Goal: Task Accomplishment & Management: Use online tool/utility

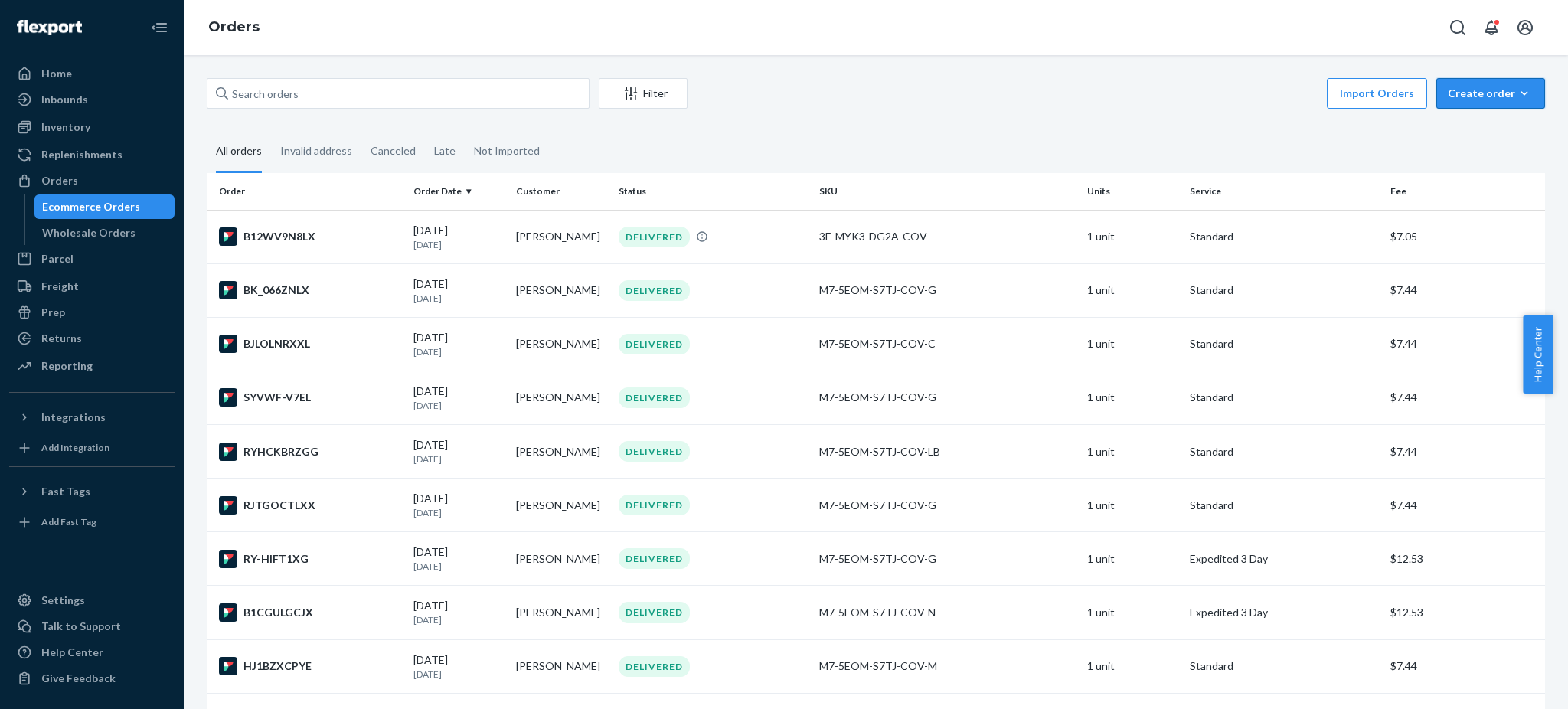
click at [1477, 90] on div "Create order" at bounding box center [1490, 93] width 85 height 16
click at [1484, 129] on span "Ecommerce order" at bounding box center [1499, 130] width 95 height 11
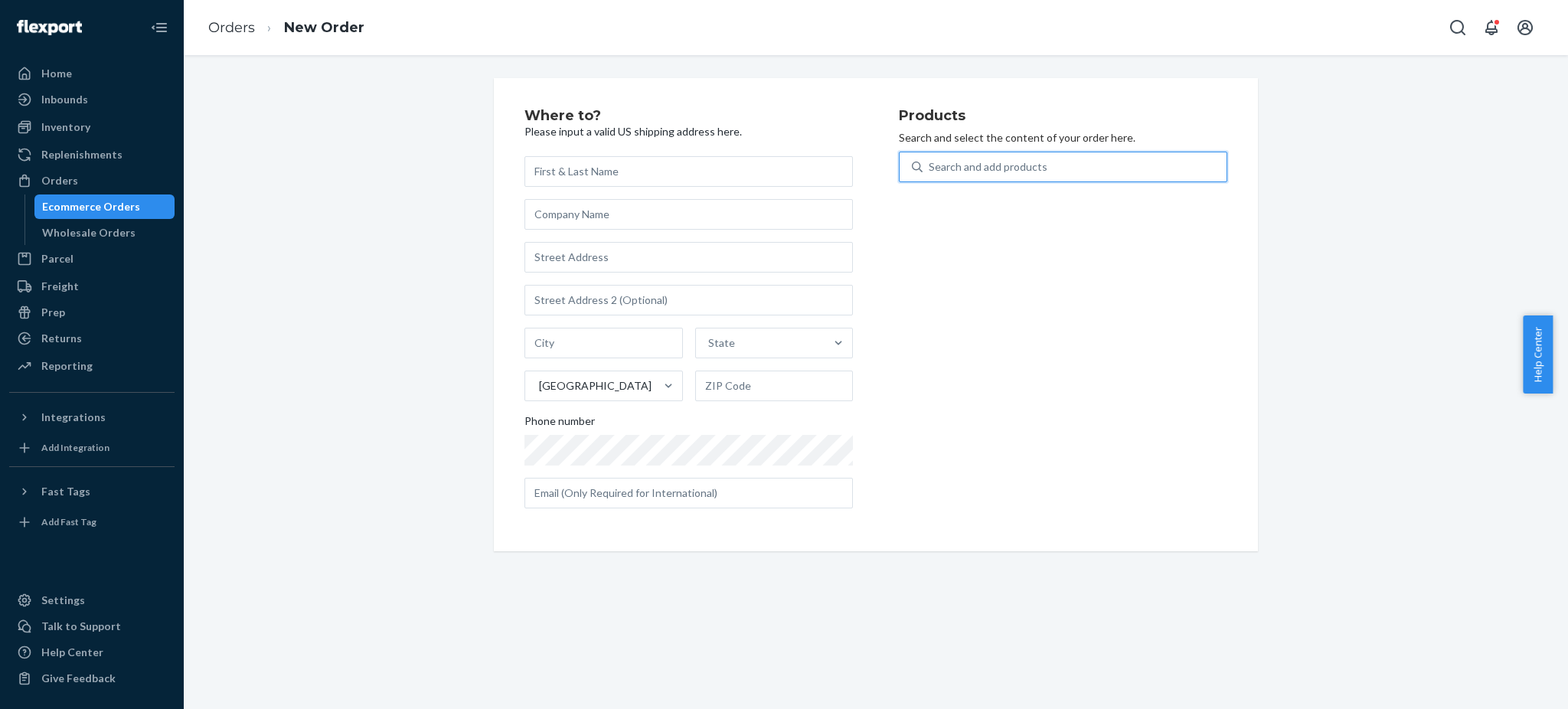
click at [975, 151] on div "Search and add products" at bounding box center [1063, 166] width 329 height 31
click at [930, 159] on input "0 results available. Use Up and Down to choose options, press Enter to select t…" at bounding box center [930, 167] width 2 height 16
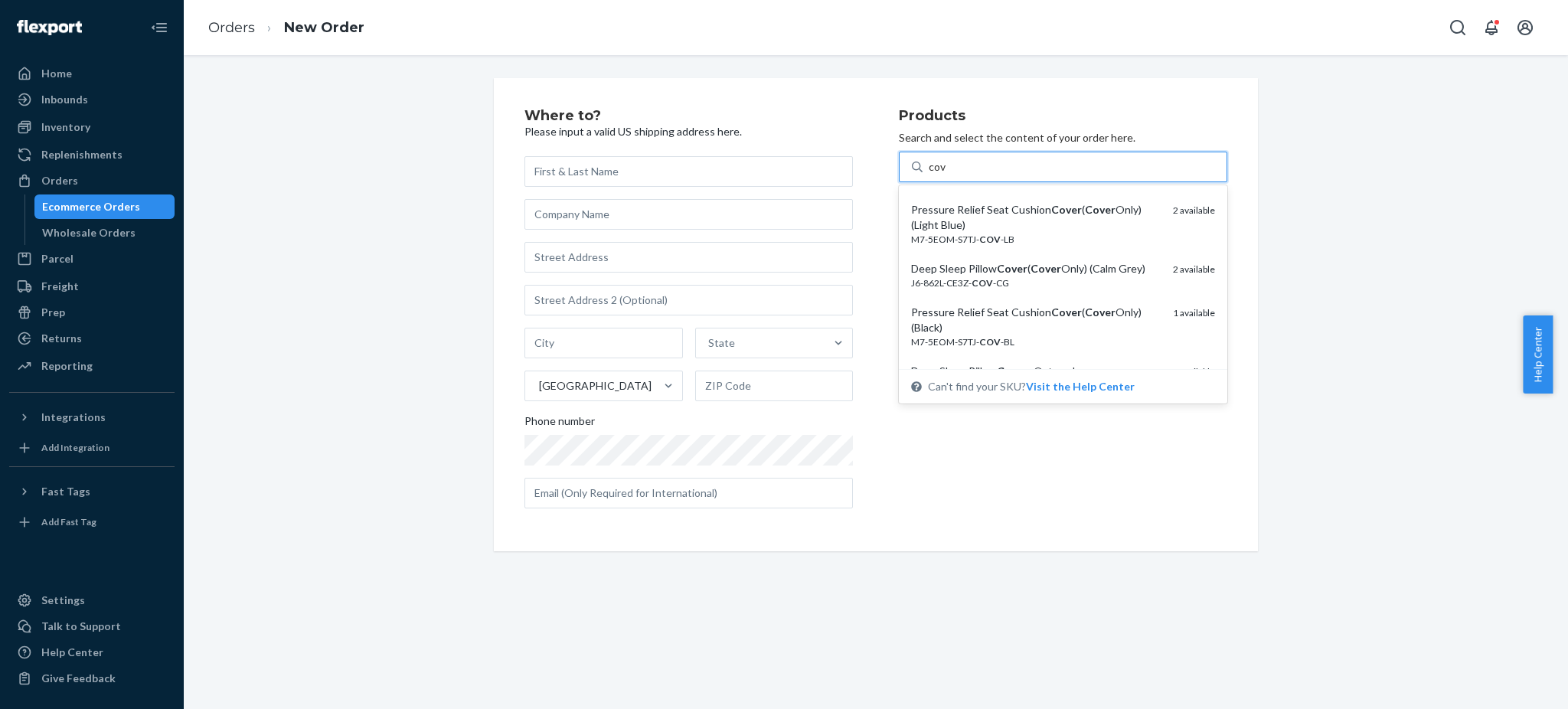
scroll to position [271, 0]
type input "cov"
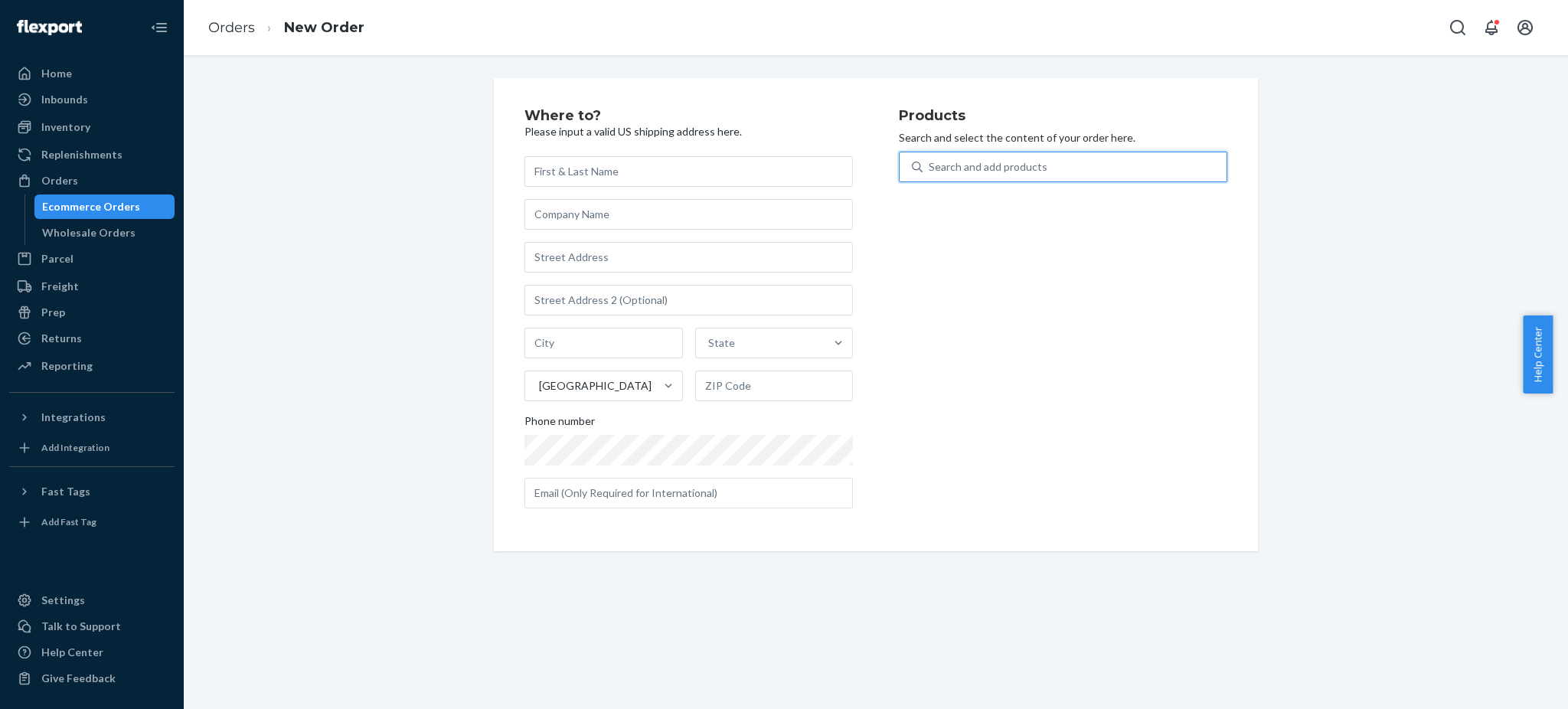
click at [1046, 158] on div "Search and add products" at bounding box center [1074, 166] width 304 height 27
click at [930, 159] on input "0 results available. Use Up and Down to choose options, press Enter to select t…" at bounding box center [930, 167] width 2 height 16
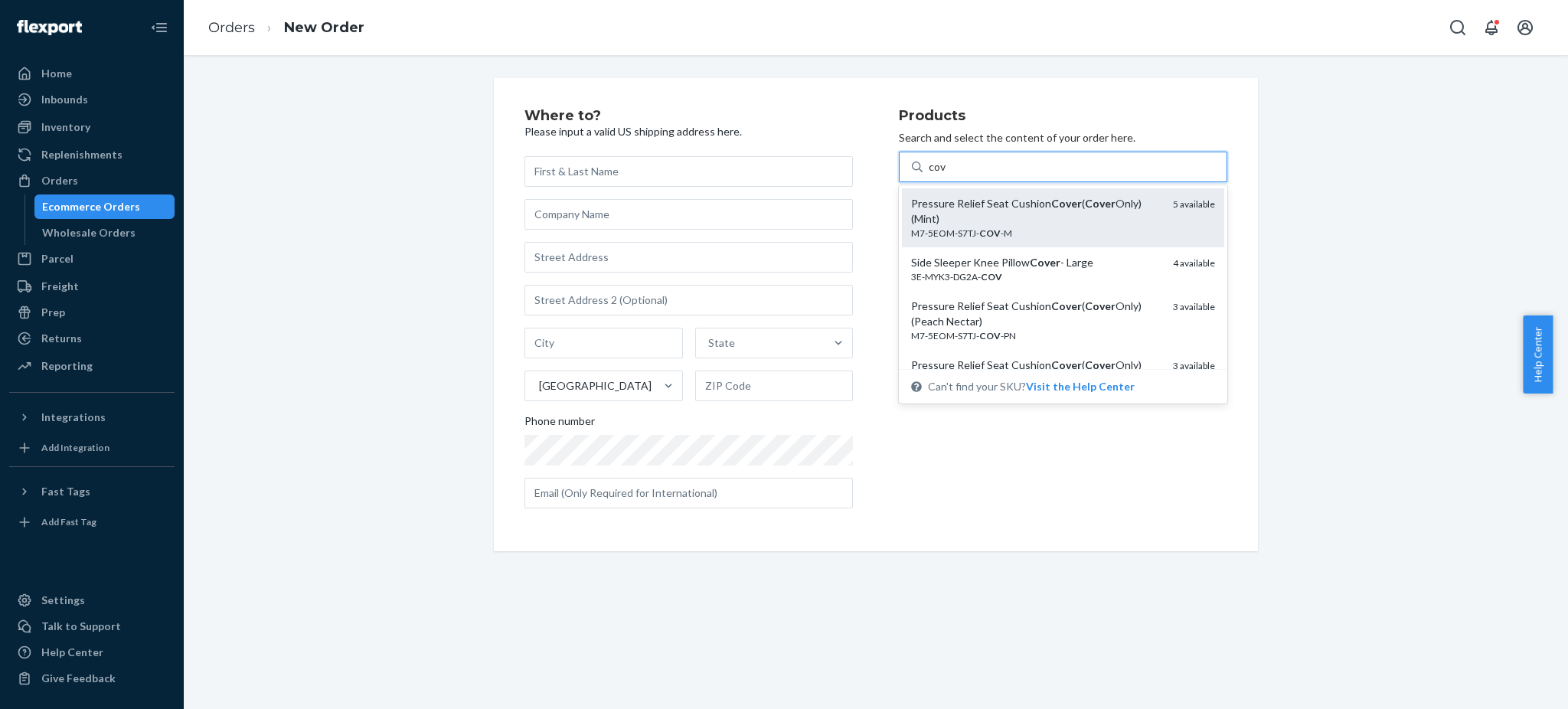
type input "cov"
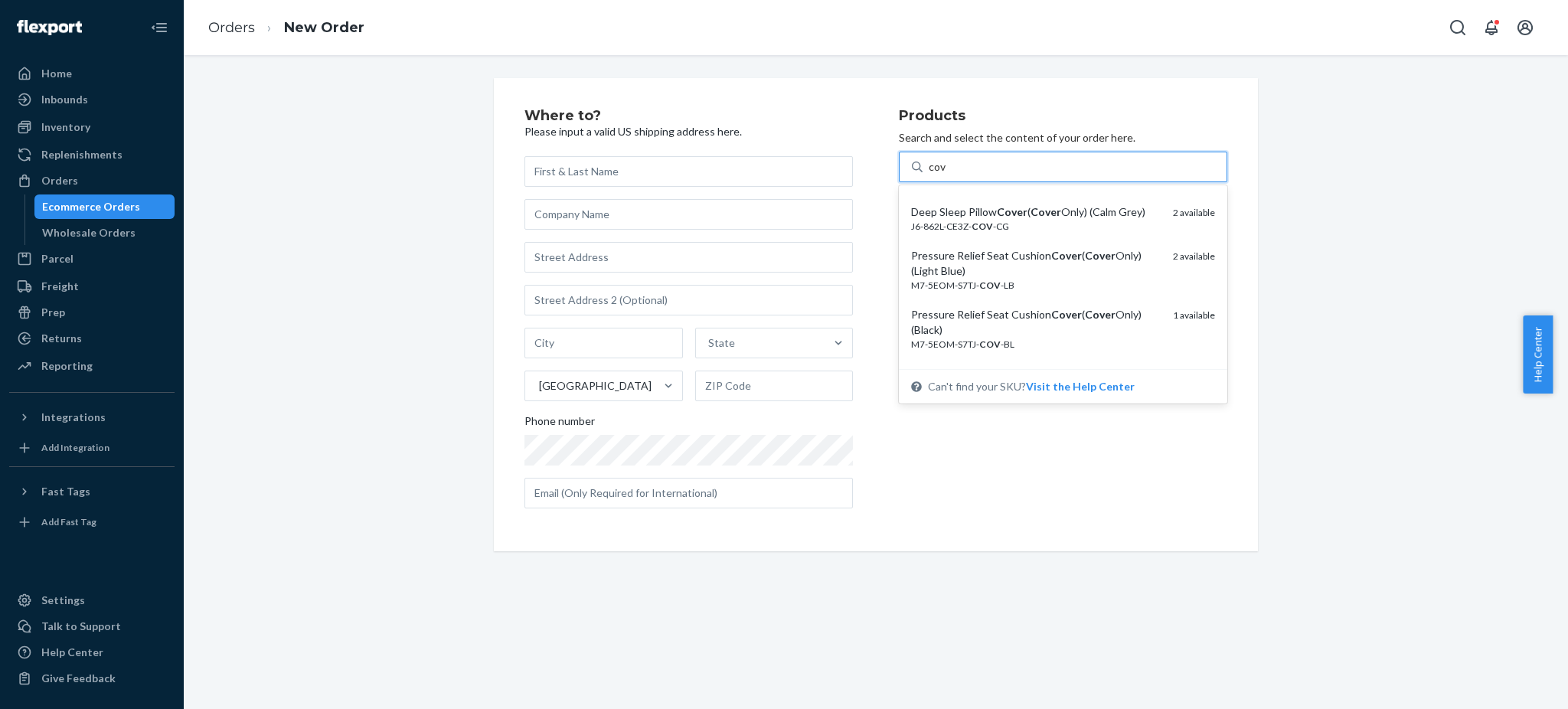
type input "cov"
